Goal: Information Seeking & Learning: Learn about a topic

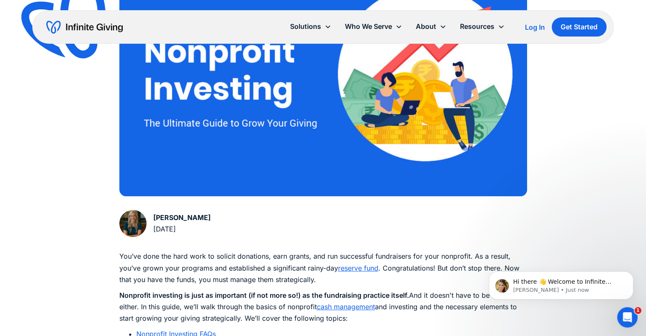
drag, startPoint x: 47, startPoint y: 0, endPoint x: 5, endPoint y: 96, distance: 105.1
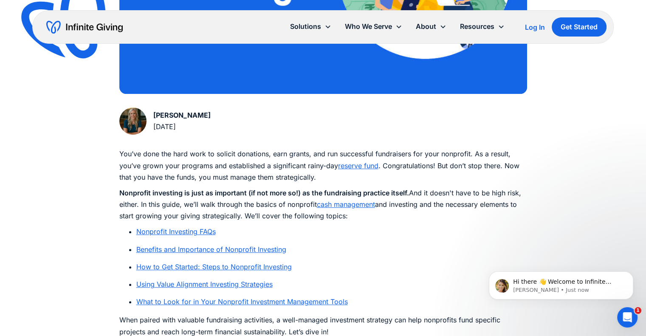
scroll to position [399, 0]
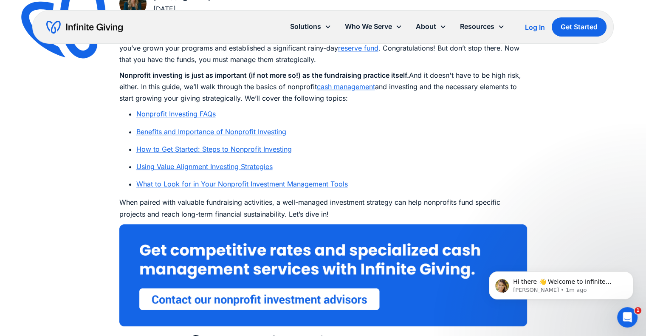
scroll to position [478, 0]
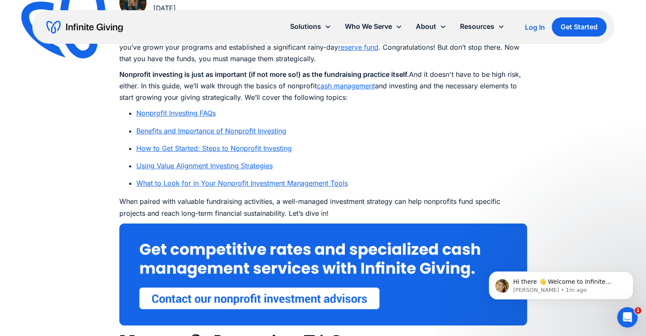
click at [173, 113] on link "Nonprofit Investing FAQs" at bounding box center [175, 113] width 79 height 8
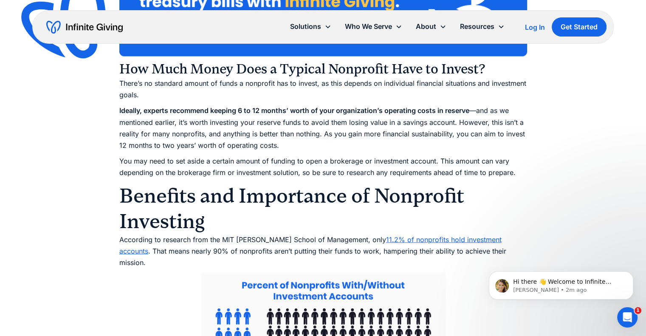
scroll to position [1746, 0]
